Goal: Task Accomplishment & Management: Manage account settings

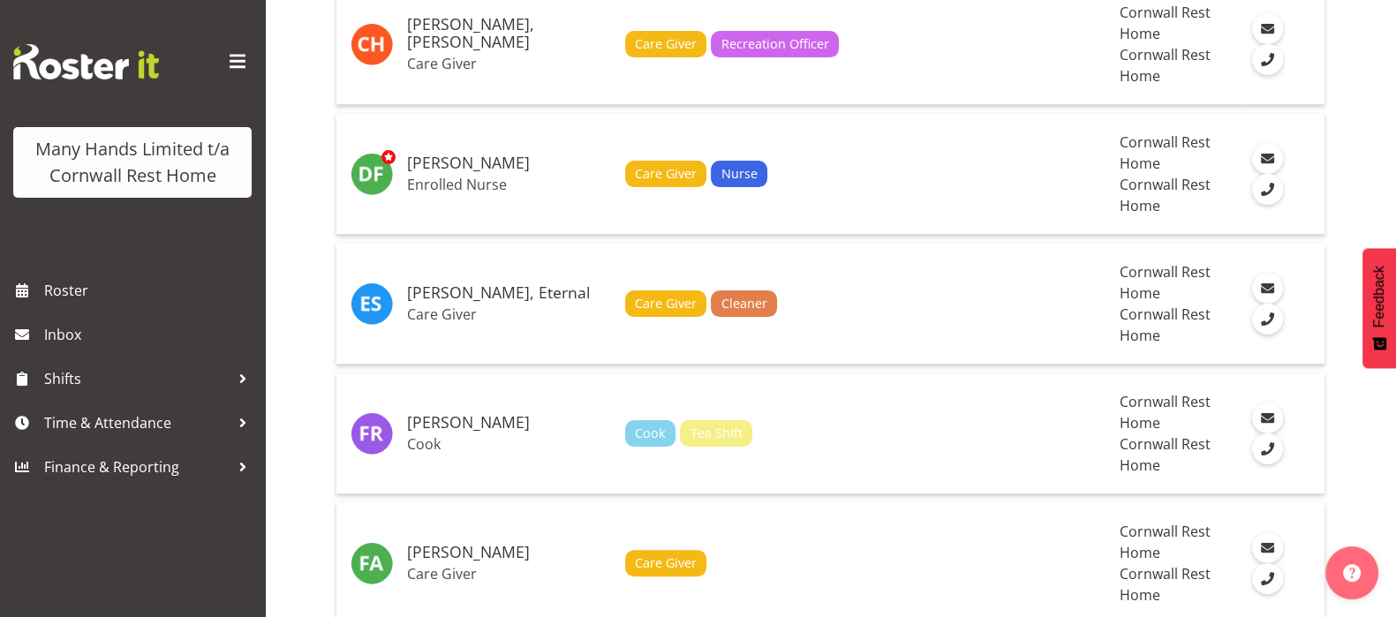
scroll to position [2079, 0]
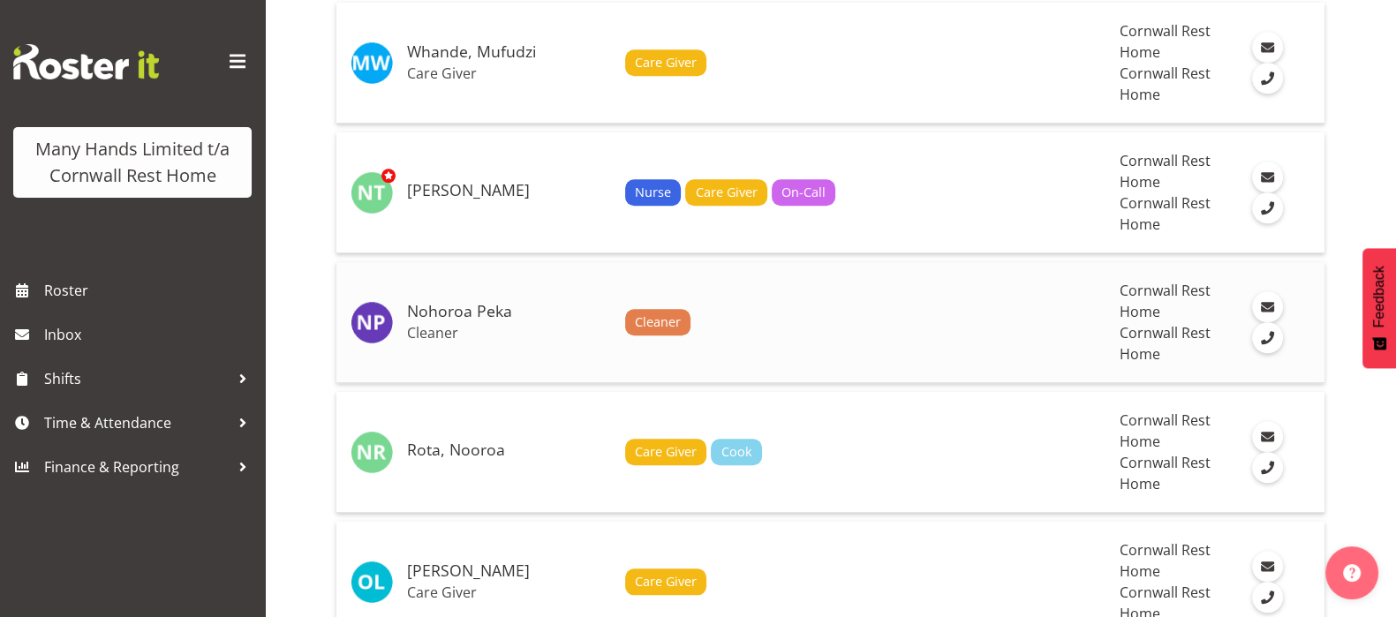
click at [448, 313] on h5 "Nohoroa Peka" at bounding box center [509, 312] width 204 height 18
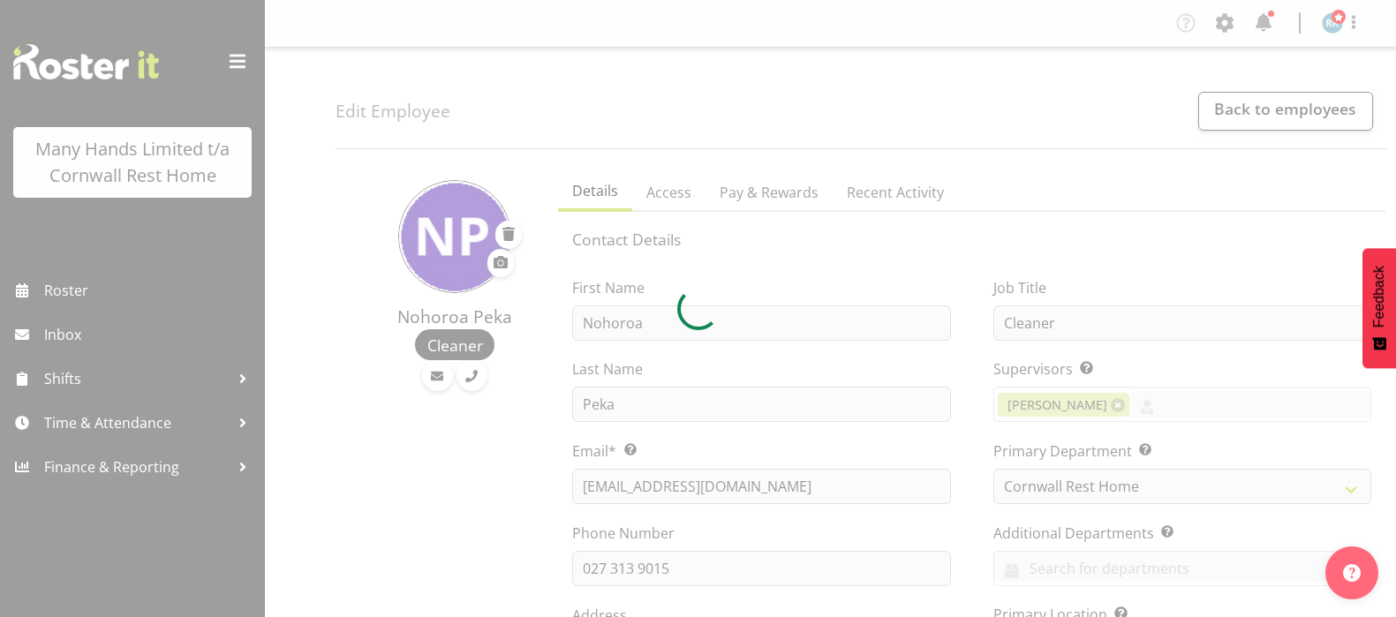
select select "TimelineWeek"
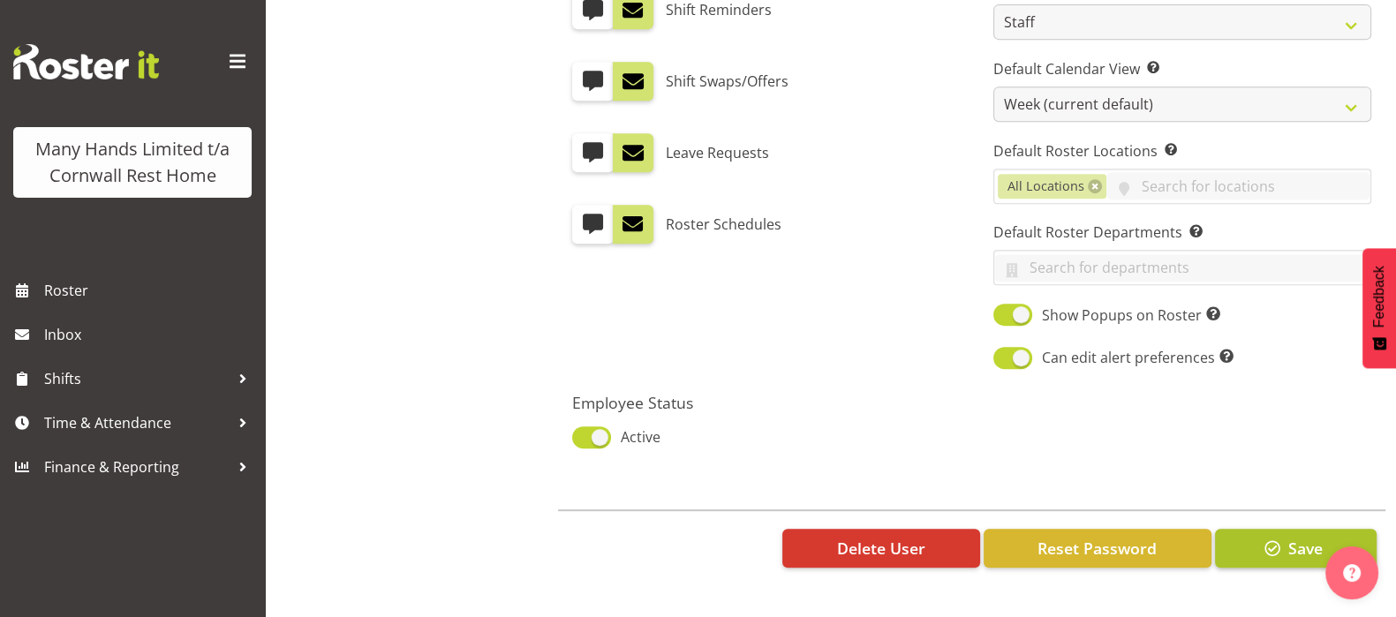
scroll to position [1016, 0]
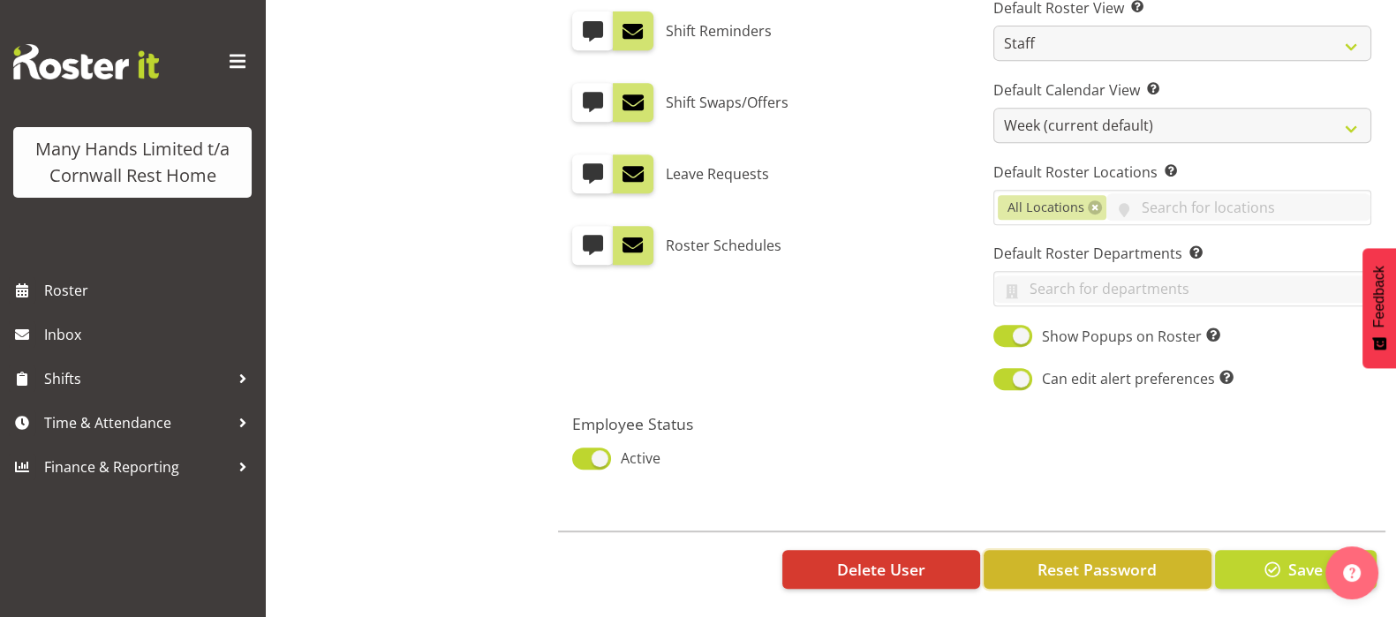
click at [1094, 558] on span "Reset Password" at bounding box center [1097, 569] width 119 height 23
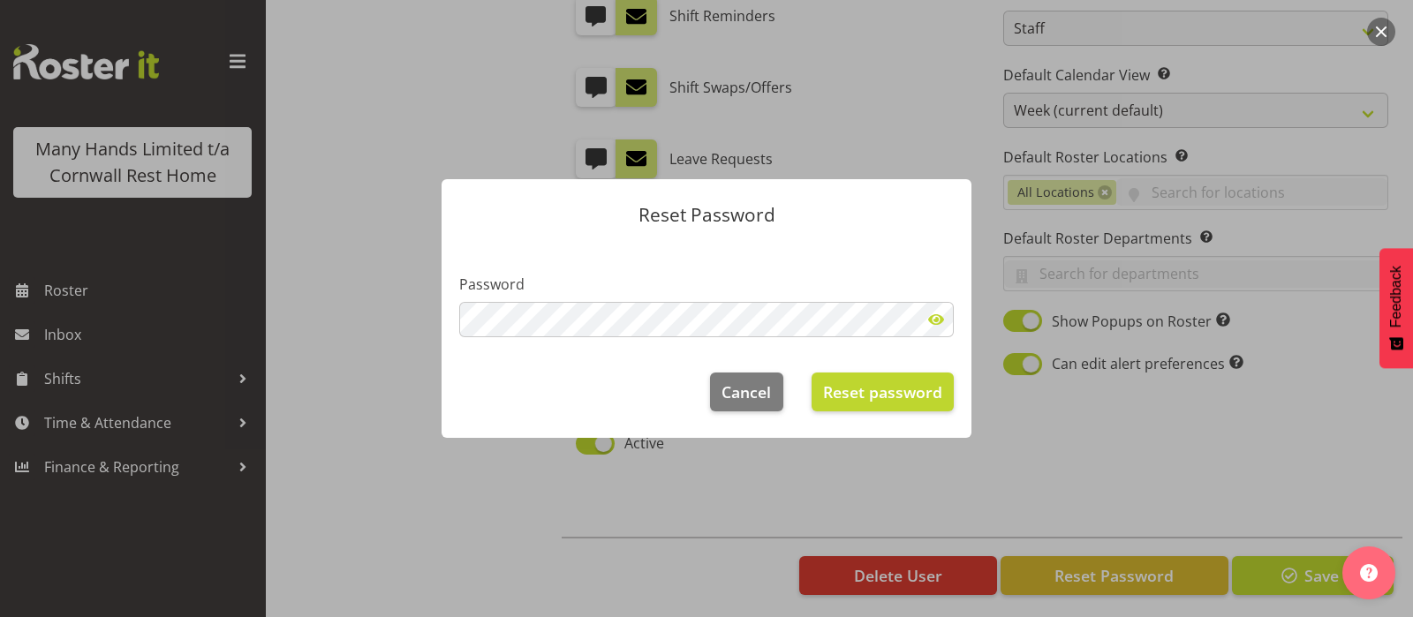
click at [889, 236] on header "Reset Password" at bounding box center [707, 210] width 530 height 63
click at [935, 311] on span at bounding box center [936, 319] width 35 height 35
click at [883, 390] on span "Reset password" at bounding box center [882, 392] width 119 height 23
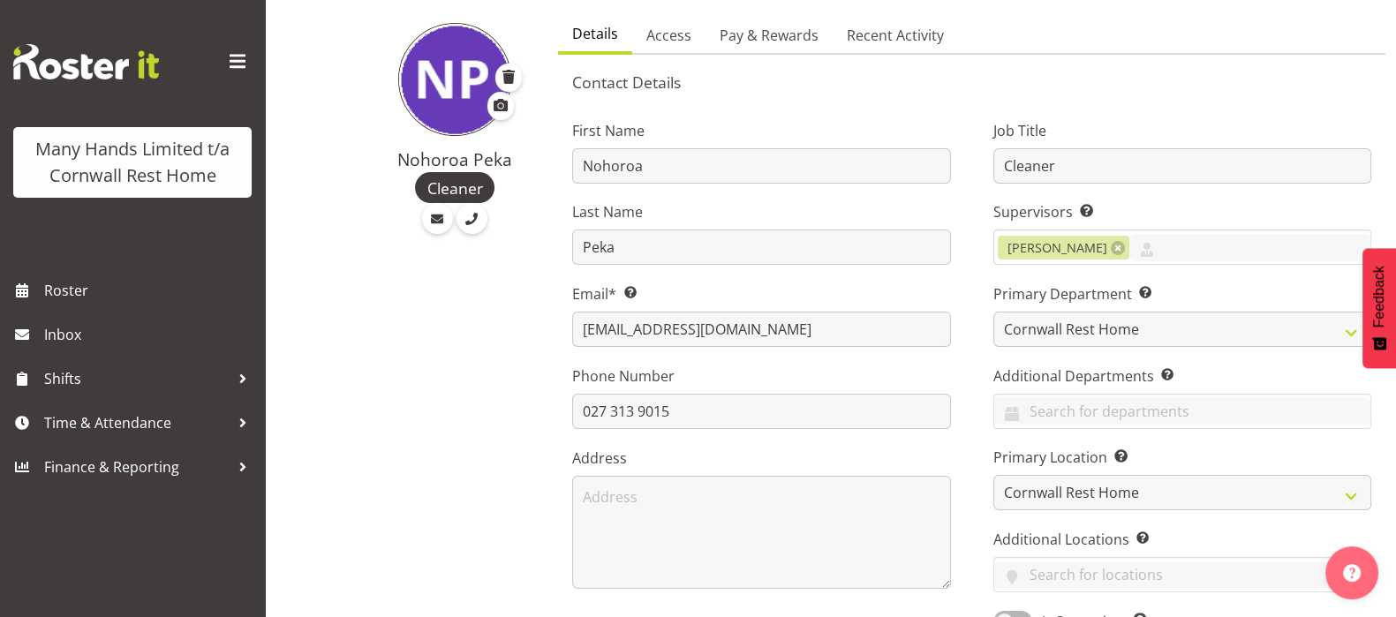
scroll to position [142, 0]
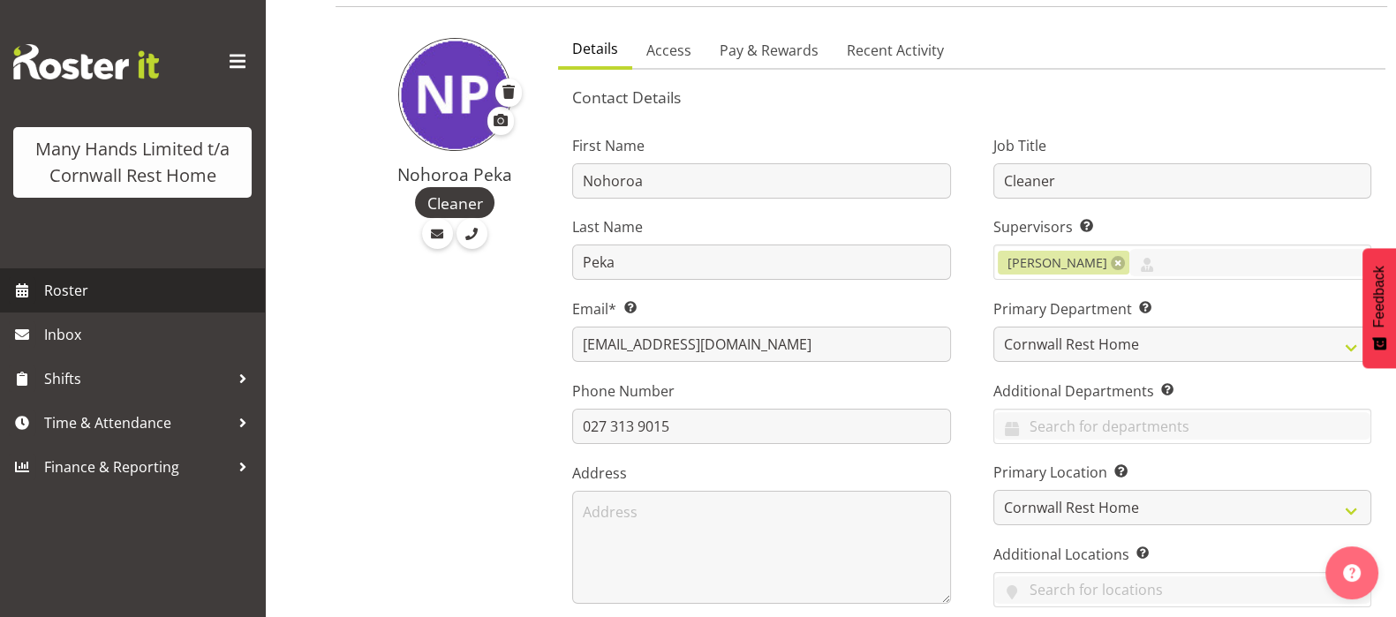
click at [61, 284] on span "Roster" at bounding box center [150, 290] width 212 height 26
